Goal: Task Accomplishment & Management: Complete application form

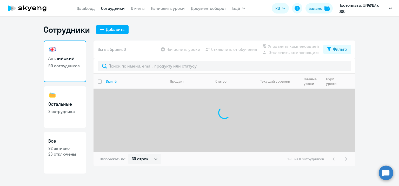
select select "30"
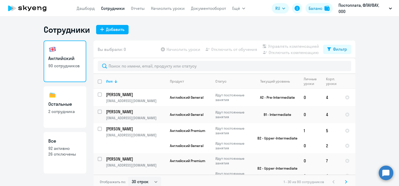
click at [67, 107] on h3 "Остальные" at bounding box center [64, 104] width 33 height 7
select select "30"
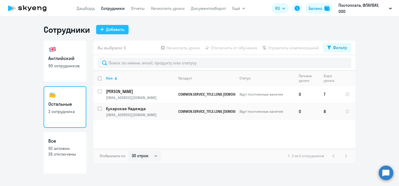
click at [115, 34] on button "Добавить" at bounding box center [112, 29] width 33 height 9
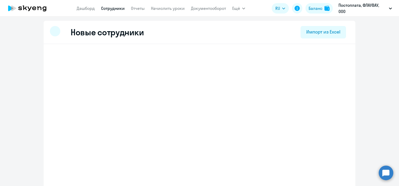
select select "english_adult_not_native_speaker"
select select "3"
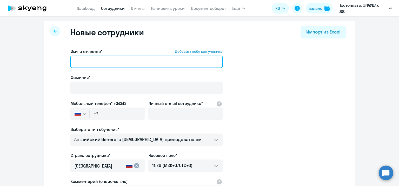
click at [113, 56] on input "Имя и отчество* Добавить себя как ученика" at bounding box center [146, 62] width 153 height 12
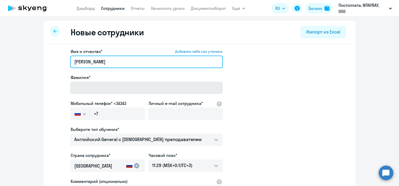
type input "[PERSON_NAME]"
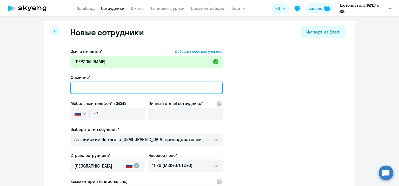
click at [119, 84] on input "Фамилия*" at bounding box center [146, 88] width 153 height 12
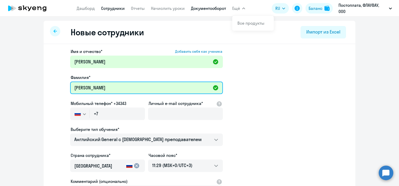
type input "[PERSON_NAME]"
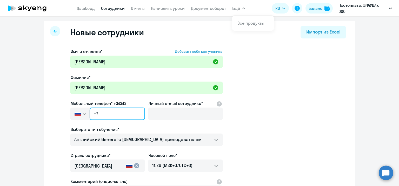
click at [110, 114] on input "+7" at bounding box center [117, 114] width 55 height 12
paste input "[PHONE_NUMBER]"
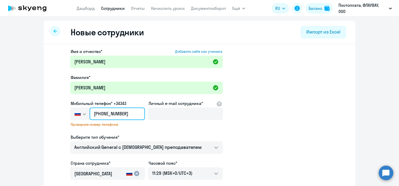
click at [121, 114] on input "[PHONE_NUMBER]" at bounding box center [117, 114] width 55 height 12
type input "[PHONE_NUMBER]"
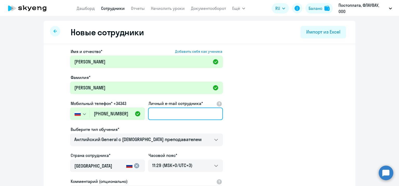
click at [179, 114] on input "Личный e-mail сотрудника*" at bounding box center [185, 114] width 75 height 12
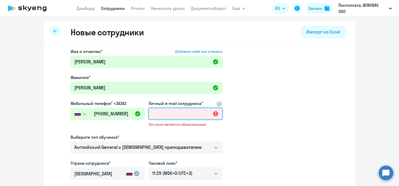
paste input "[EMAIL_ADDRESS][DOMAIN_NAME]"
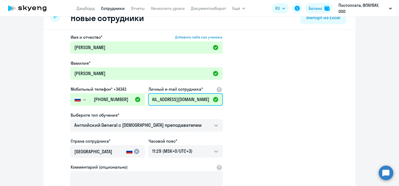
scroll to position [26, 0]
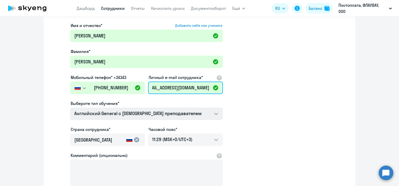
type input "[EMAIL_ADDRESS][DOMAIN_NAME]"
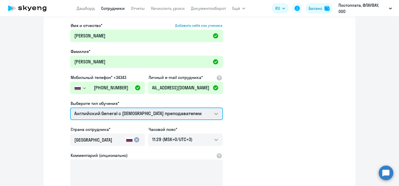
click at [168, 109] on select "COMMON.SERVICE_TITLE.LONG.SPANISH_ADULT_NOT_NATIVE_SPEAKER_PREMIUM Премиум [DEM…" at bounding box center [146, 114] width 153 height 12
click at [157, 115] on select "COMMON.SERVICE_TITLE.LONG.SPANISH_ADULT_NOT_NATIVE_SPEAKER_PREMIUM Премиум [DEM…" at bounding box center [146, 114] width 153 height 12
select select "spanish_adult_not_native_speaker_premium"
click at [70, 108] on select "COMMON.SERVICE_TITLE.LONG.SPANISH_ADULT_NOT_NATIVE_SPEAKER_PREMIUM Премиум [DEM…" at bounding box center [146, 114] width 153 height 12
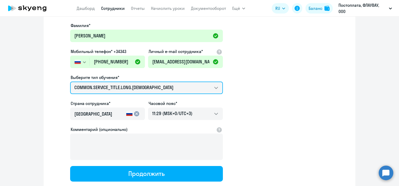
scroll to position [78, 0]
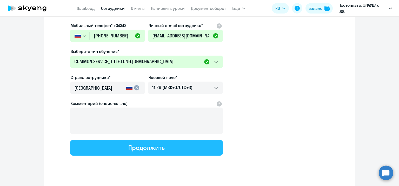
click at [158, 148] on div "Продолжить" at bounding box center [146, 148] width 36 height 8
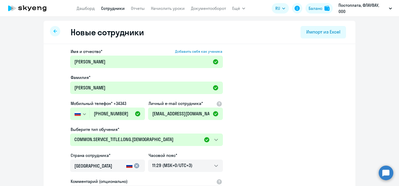
select select "spanish_adult_not_native_speaker_premium"
select select "3"
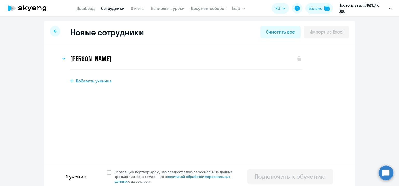
scroll to position [0, 0]
click at [107, 174] on span at bounding box center [109, 172] width 5 height 5
click at [107, 170] on input "Настоящим подтверждаю, что предоставляю персональные данные третьих лиц, ознако…" at bounding box center [107, 170] width 0 height 0
checkbox input "true"
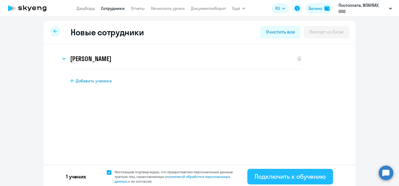
click at [277, 173] on div "Подключить к обучению" at bounding box center [290, 176] width 71 height 8
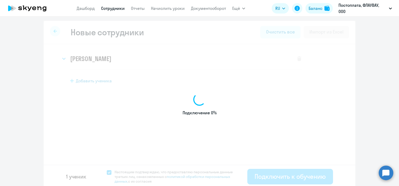
select select "english_adult_not_native_speaker"
select select "3"
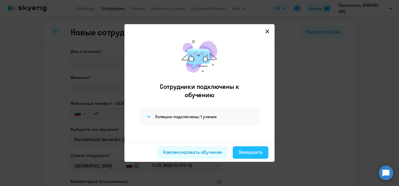
click at [247, 151] on div "Завершить" at bounding box center [251, 152] width 24 height 7
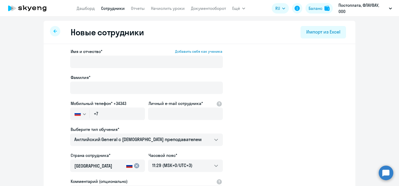
select select "30"
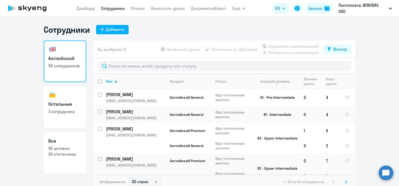
click at [68, 98] on link "Остальные 3 сотрудника" at bounding box center [65, 107] width 43 height 42
select select "30"
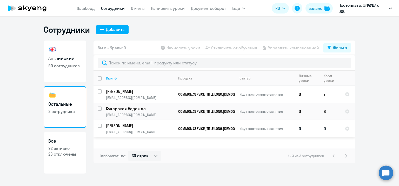
click at [265, 128] on p "Идут постоянные занятия" at bounding box center [267, 128] width 55 height 5
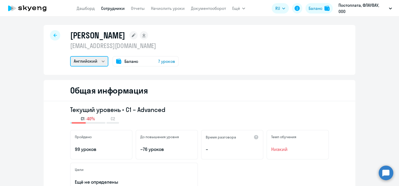
click at [97, 62] on select "Остальные Английский" at bounding box center [89, 61] width 38 height 10
select select "others"
click at [70, 56] on select "Остальные Английский" at bounding box center [89, 61] width 38 height 10
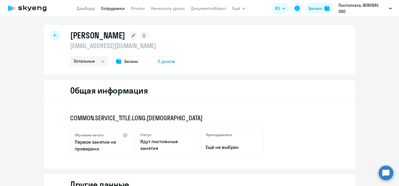
click at [167, 62] on span "0 уроков" at bounding box center [166, 61] width 17 height 6
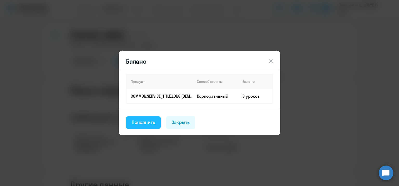
click at [150, 124] on div "Пополнить" at bounding box center [143, 122] width 23 height 7
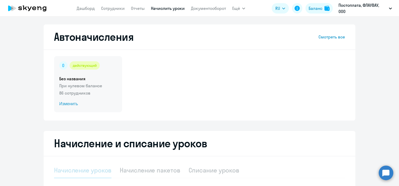
select select "10"
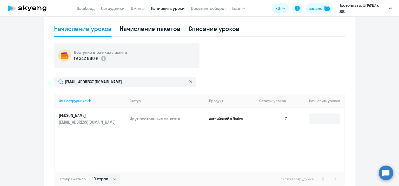
scroll to position [145, 0]
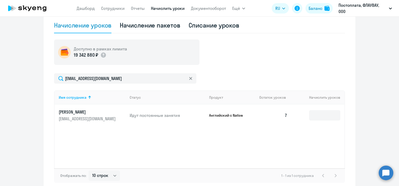
click at [63, 115] on link "[PERSON_NAME] [EMAIL_ADDRESS][DOMAIN_NAME]" at bounding box center [92, 115] width 67 height 12
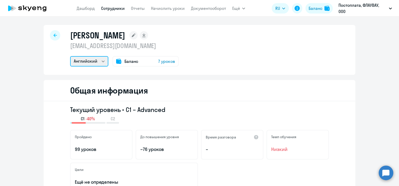
click at [98, 63] on select "Остальные Английский" at bounding box center [89, 61] width 38 height 10
select select "others"
click at [70, 56] on select "Остальные Английский" at bounding box center [89, 61] width 38 height 10
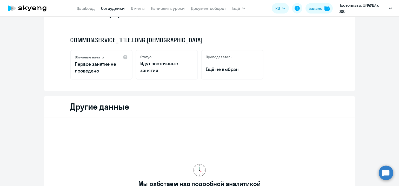
scroll to position [156, 0]
